Goal: Task Accomplishment & Management: Manage account settings

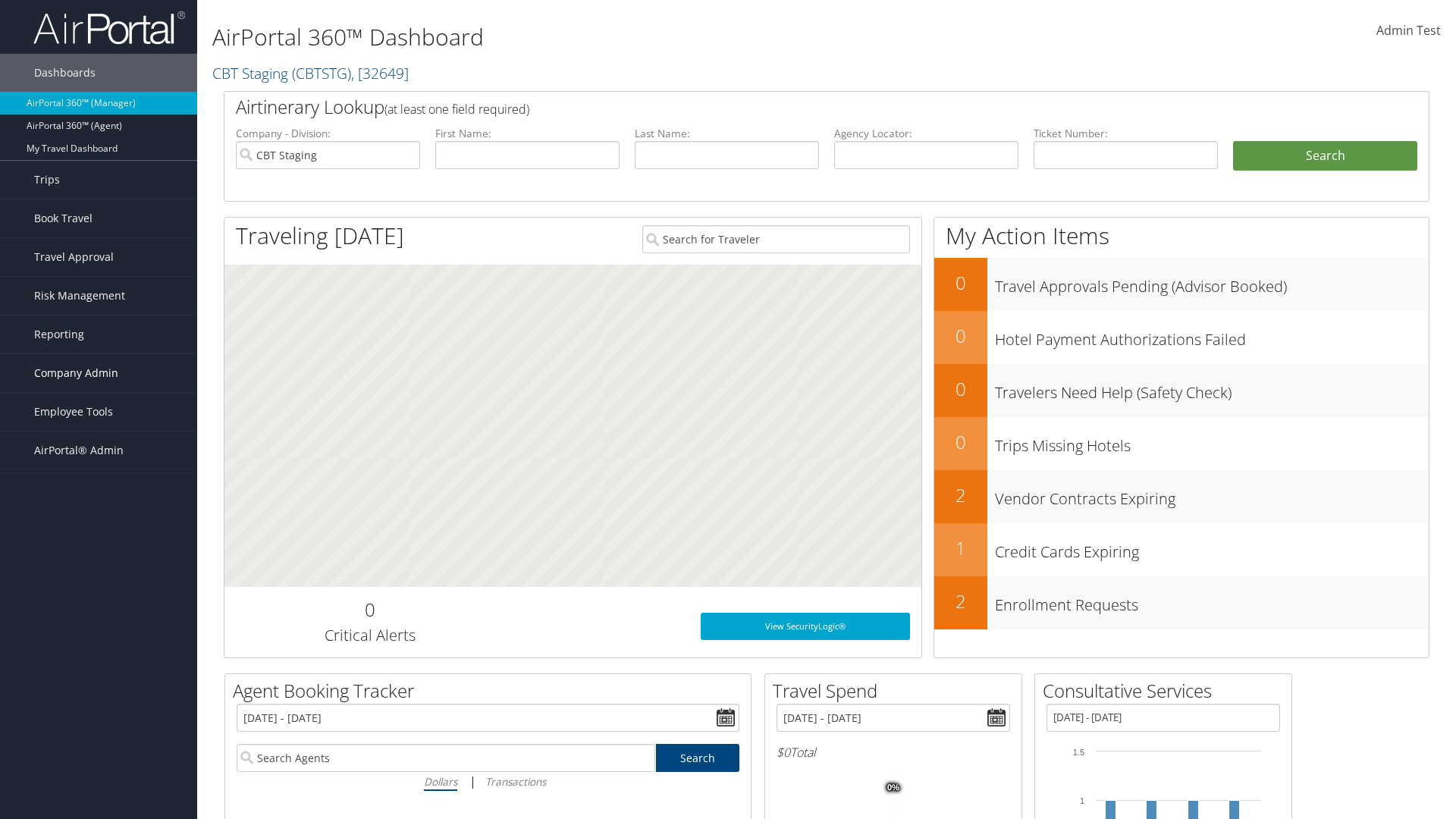
click at [99, 373] on span "Company Admin" at bounding box center [76, 372] width 84 height 38
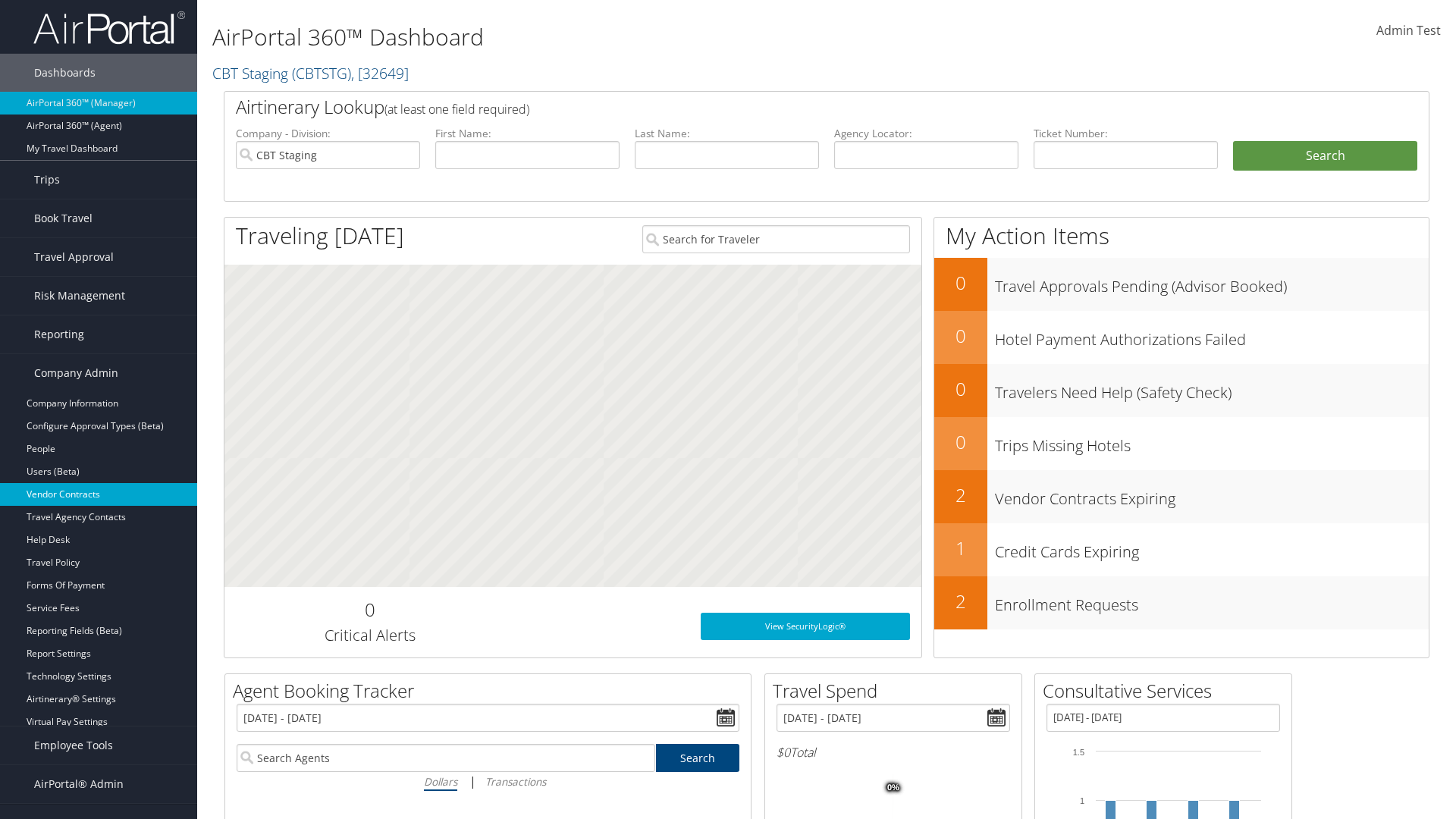
click at [99, 494] on link "Vendor Contracts" at bounding box center [99, 494] width 197 height 23
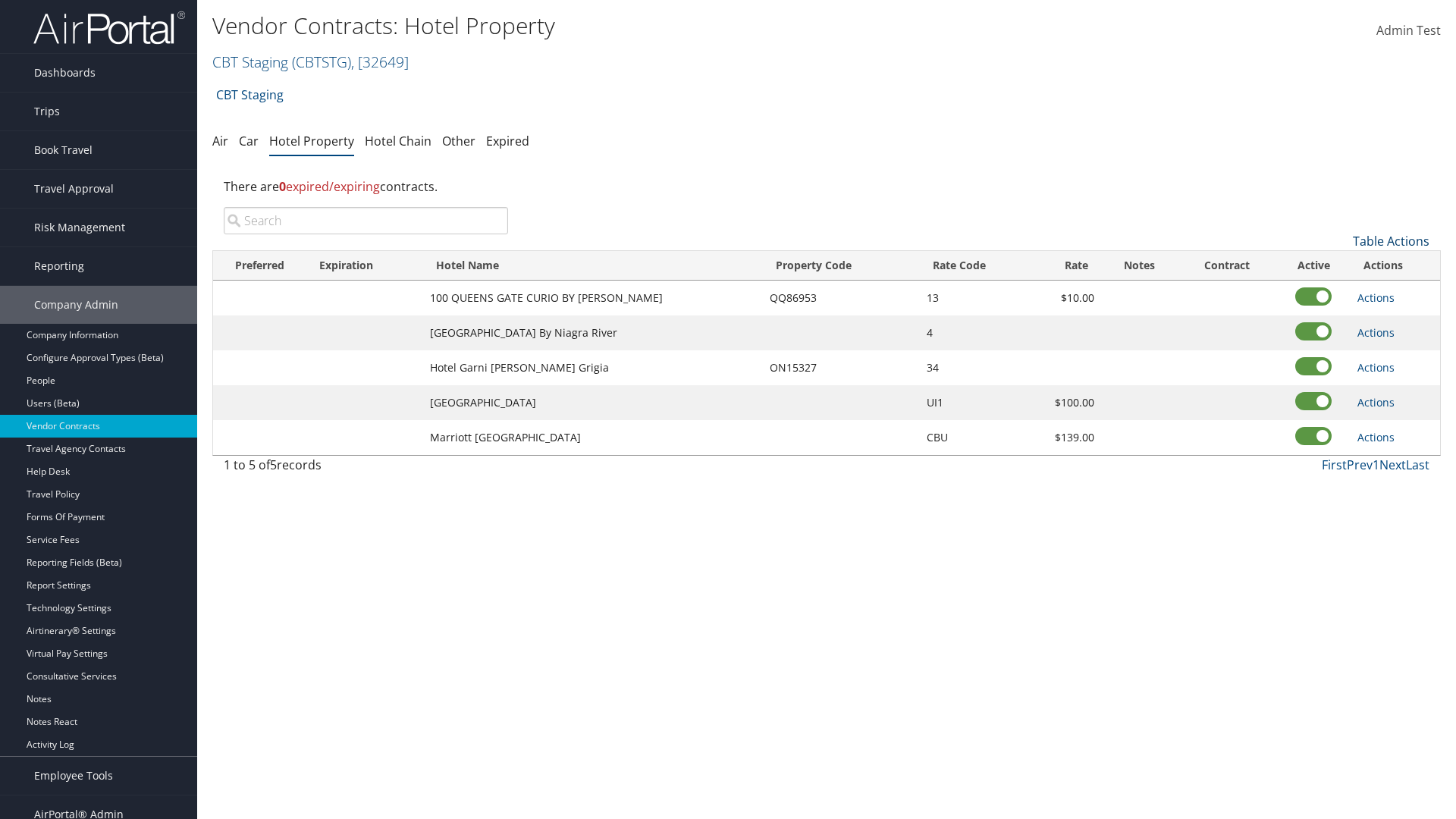
click at [1391, 242] on link "Table Actions" at bounding box center [1391, 241] width 77 height 17
click at [1340, 265] on link "Add New Contract" at bounding box center [1340, 265] width 200 height 26
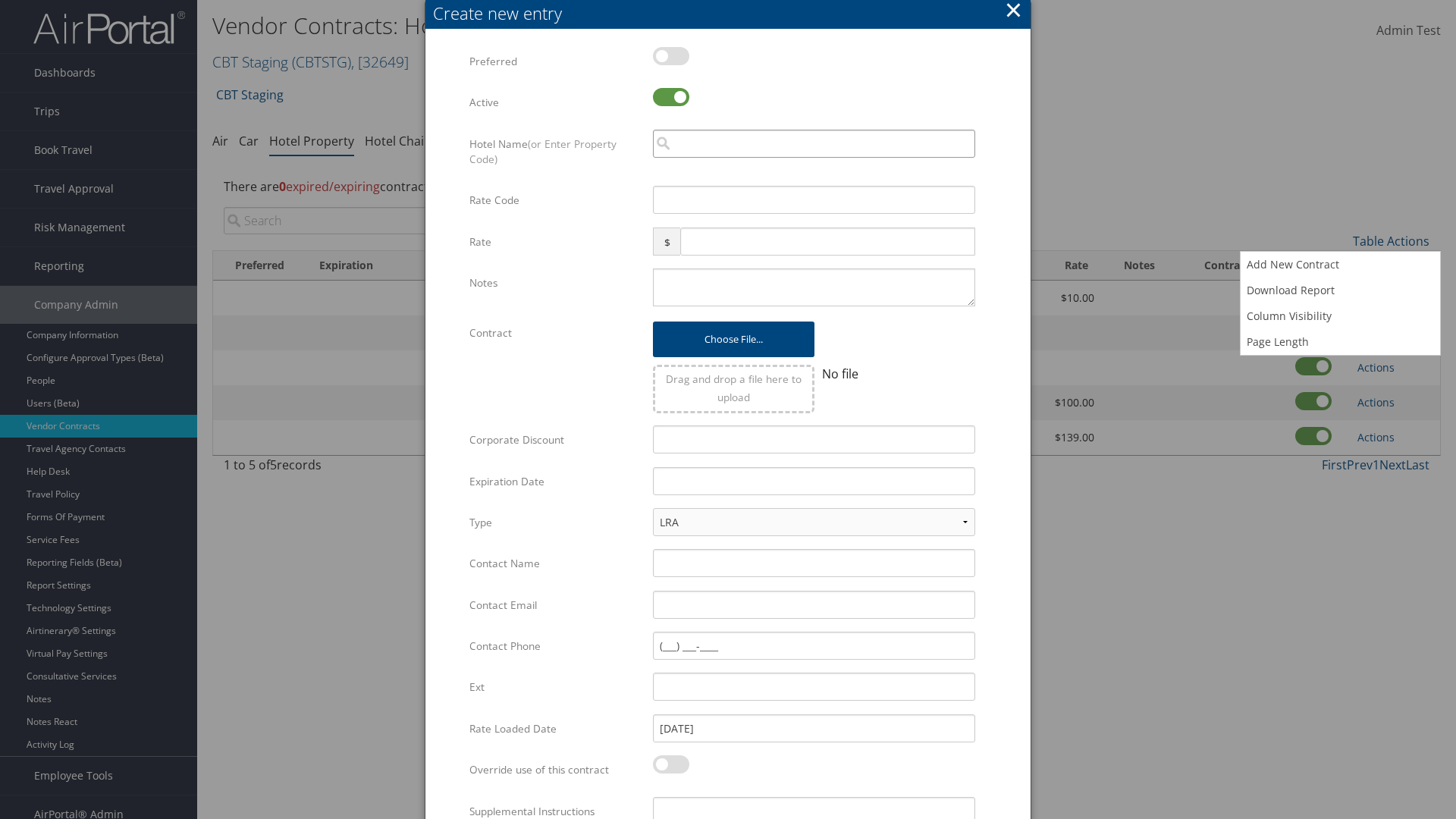
click at [814, 143] on input "search" at bounding box center [814, 144] width 322 height 28
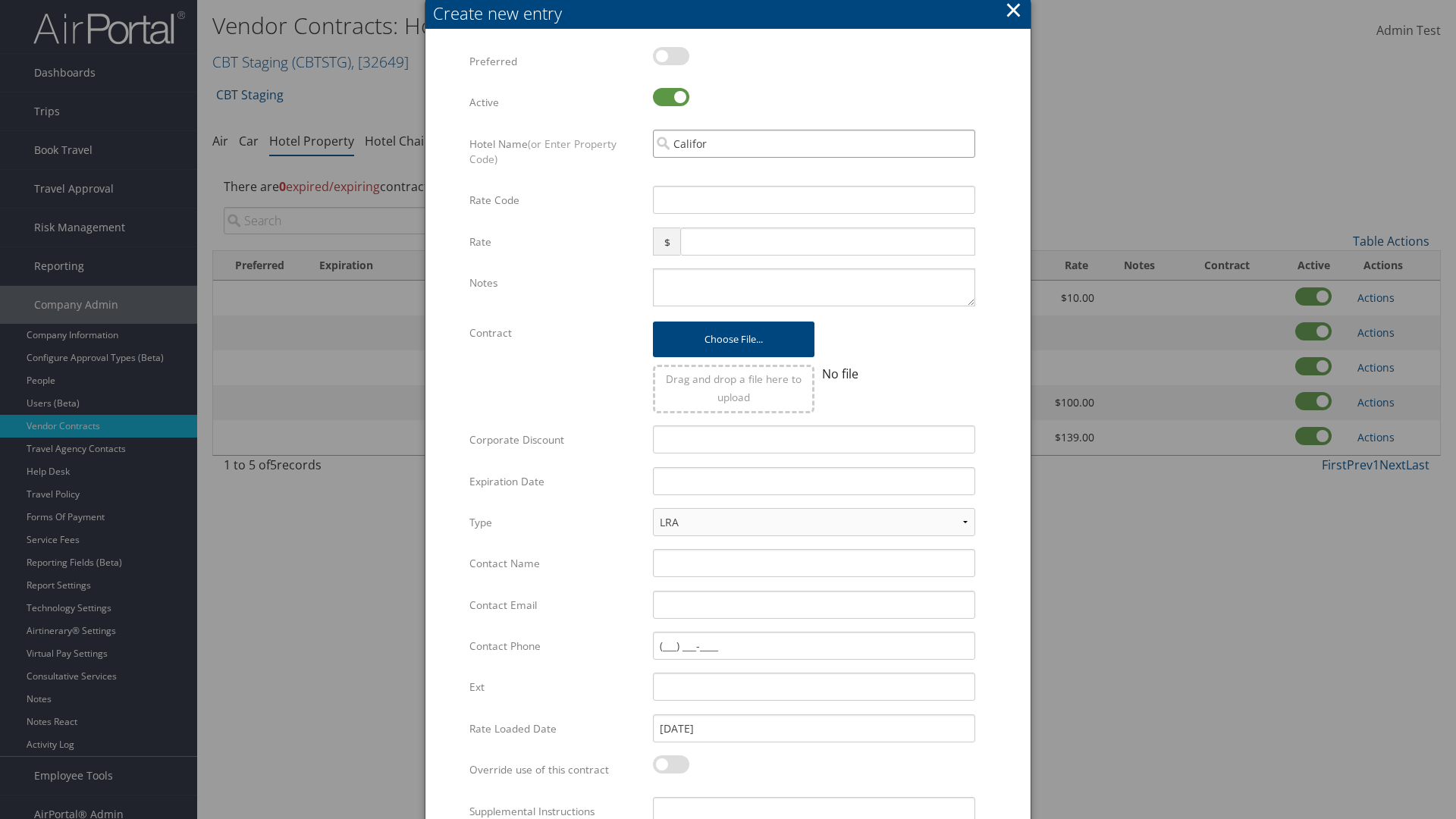
type input "Californ"
